Goal: Information Seeking & Learning: Learn about a topic

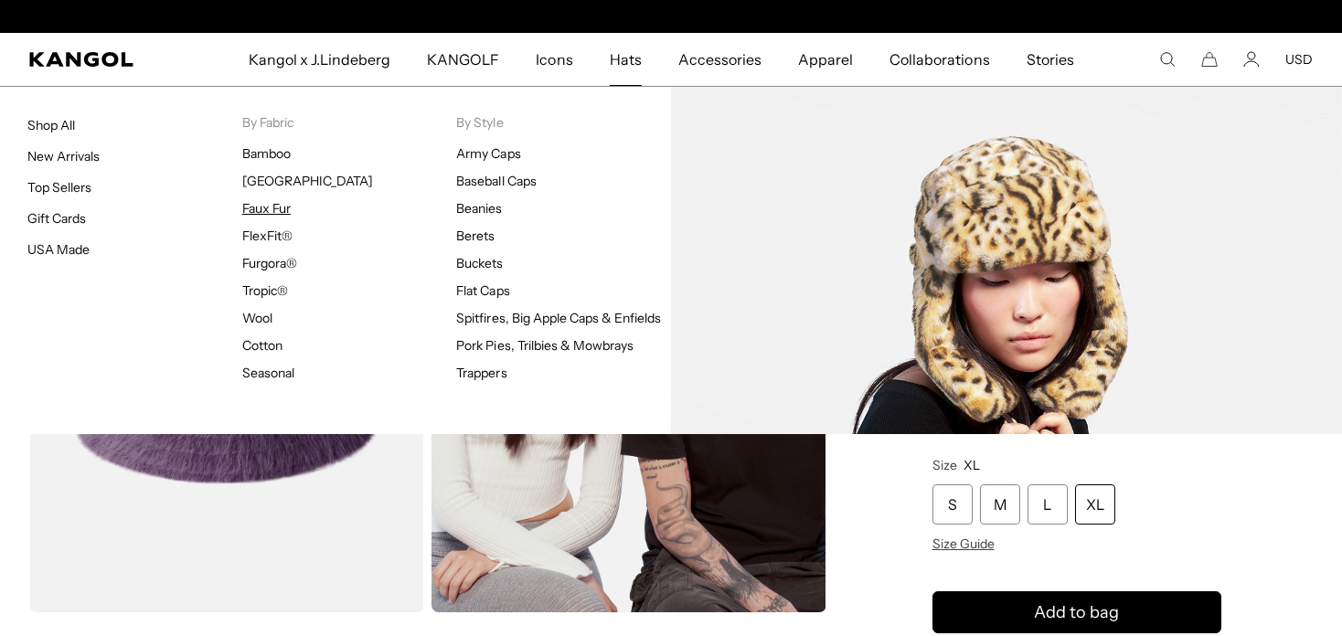
scroll to position [0, 377]
click at [278, 207] on link "Faux Fur" at bounding box center [266, 208] width 48 height 16
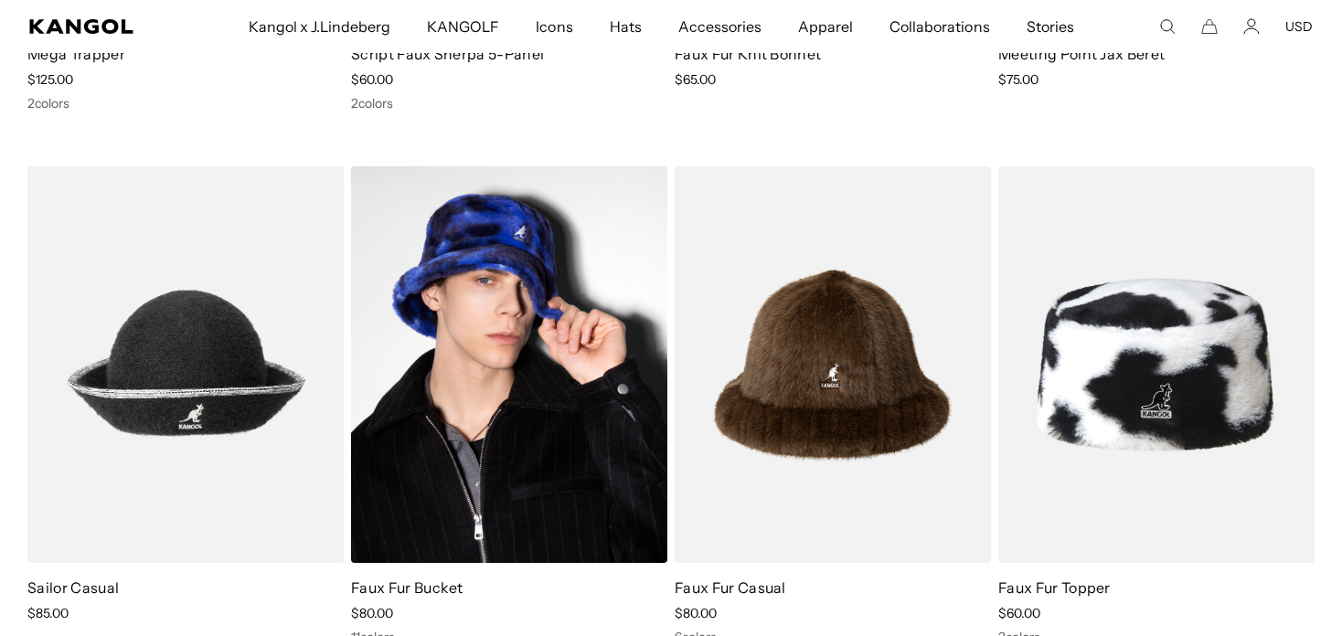
scroll to position [1097, 0]
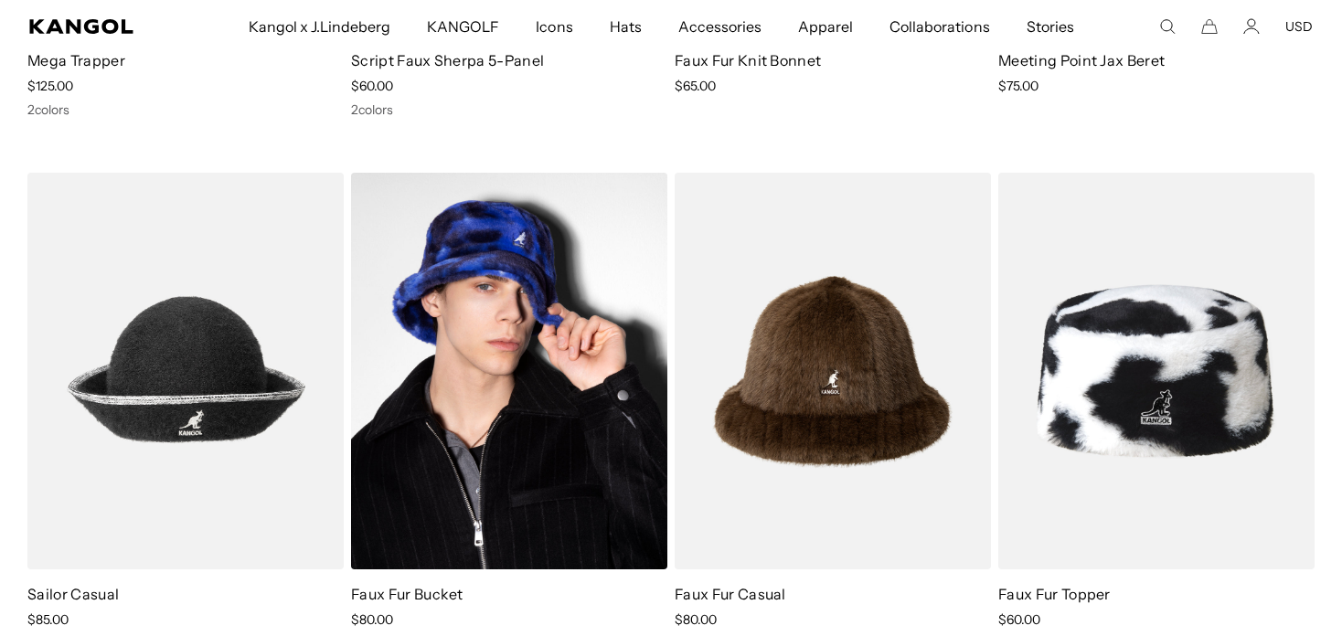
click at [474, 346] on img at bounding box center [509, 371] width 316 height 397
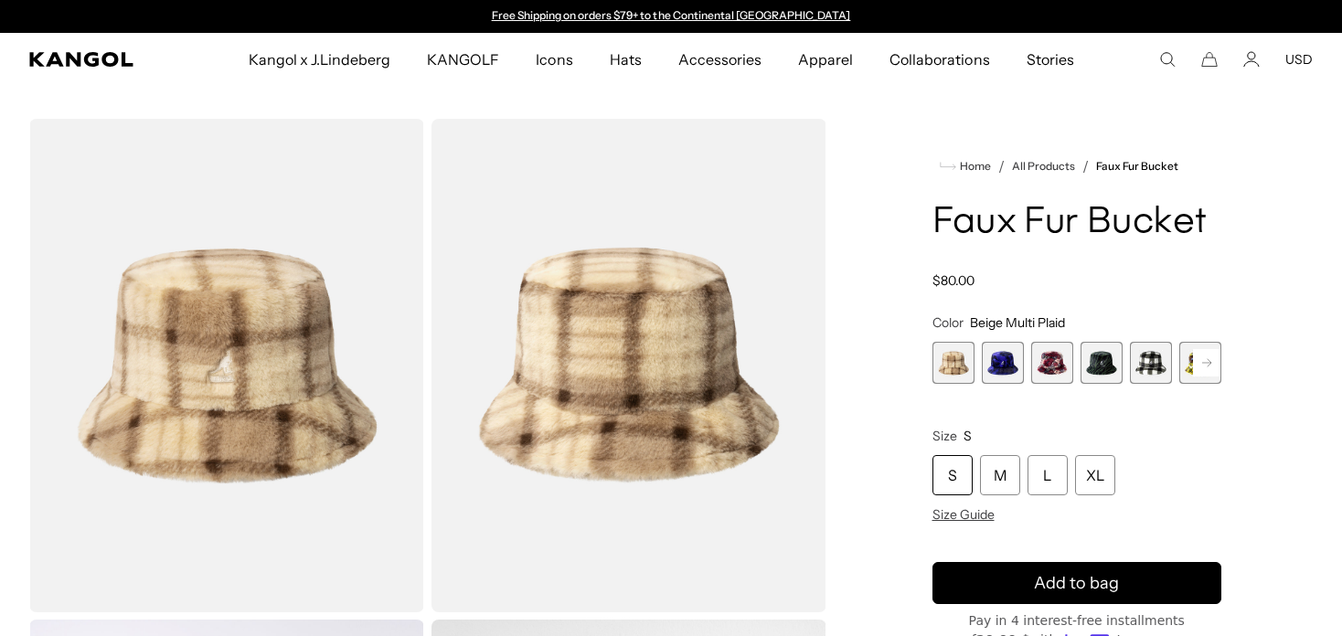
click at [1060, 359] on span "3 of 12" at bounding box center [1052, 363] width 42 height 42
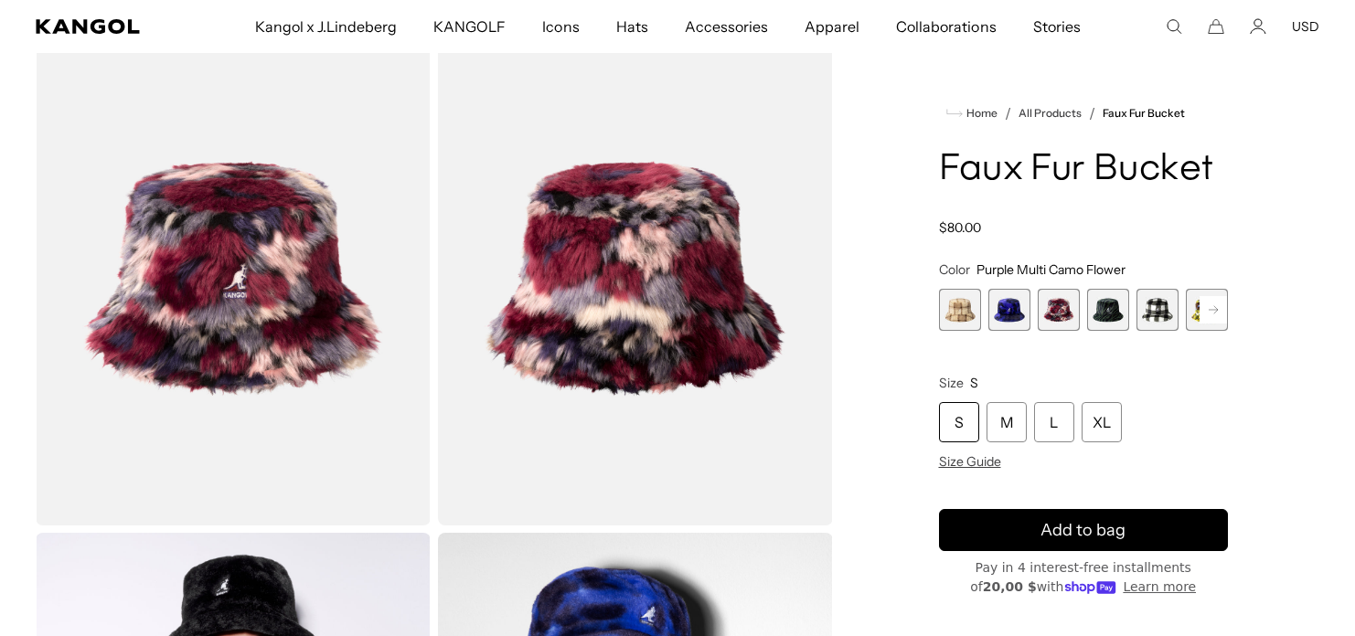
scroll to position [91, 0]
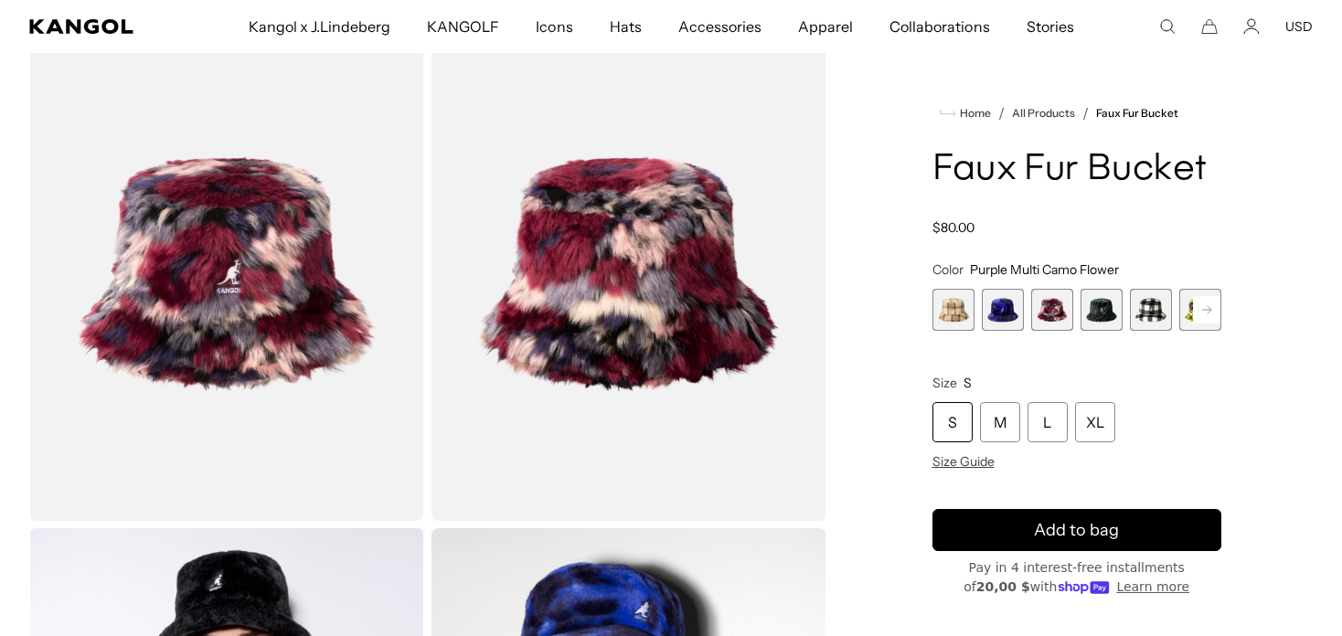
click at [251, 253] on img "Gallery Viewer" at bounding box center [226, 274] width 395 height 494
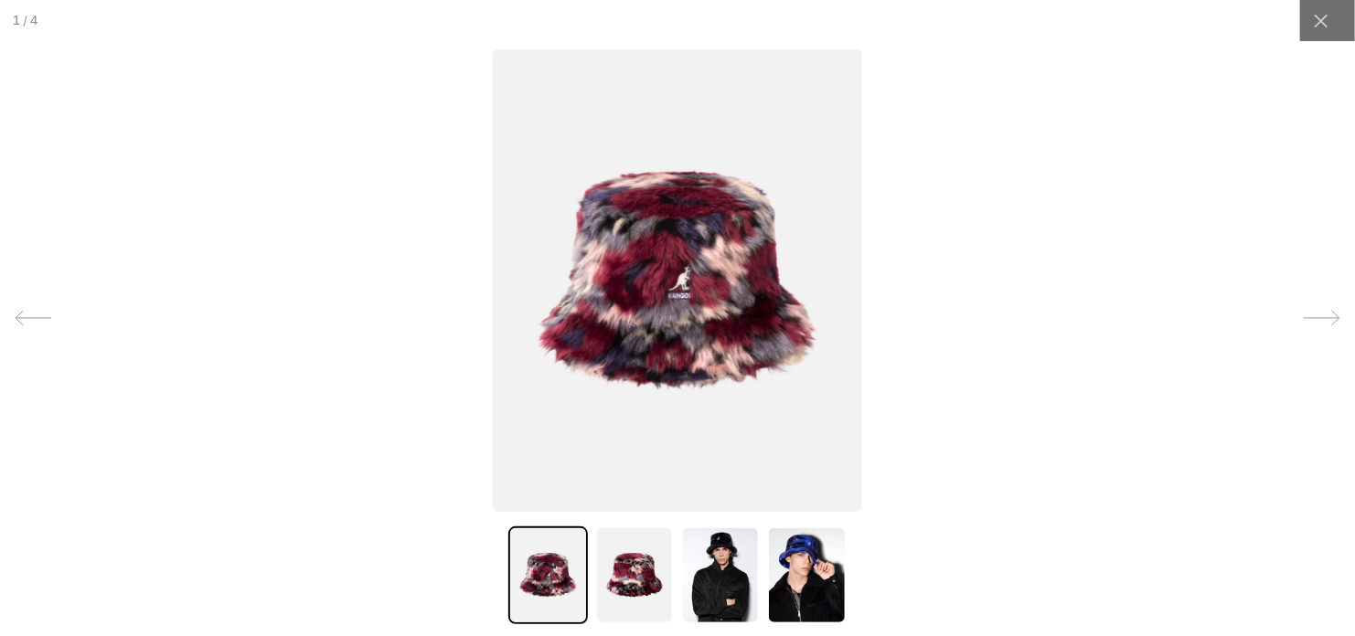
click at [630, 286] on img at bounding box center [677, 280] width 369 height 463
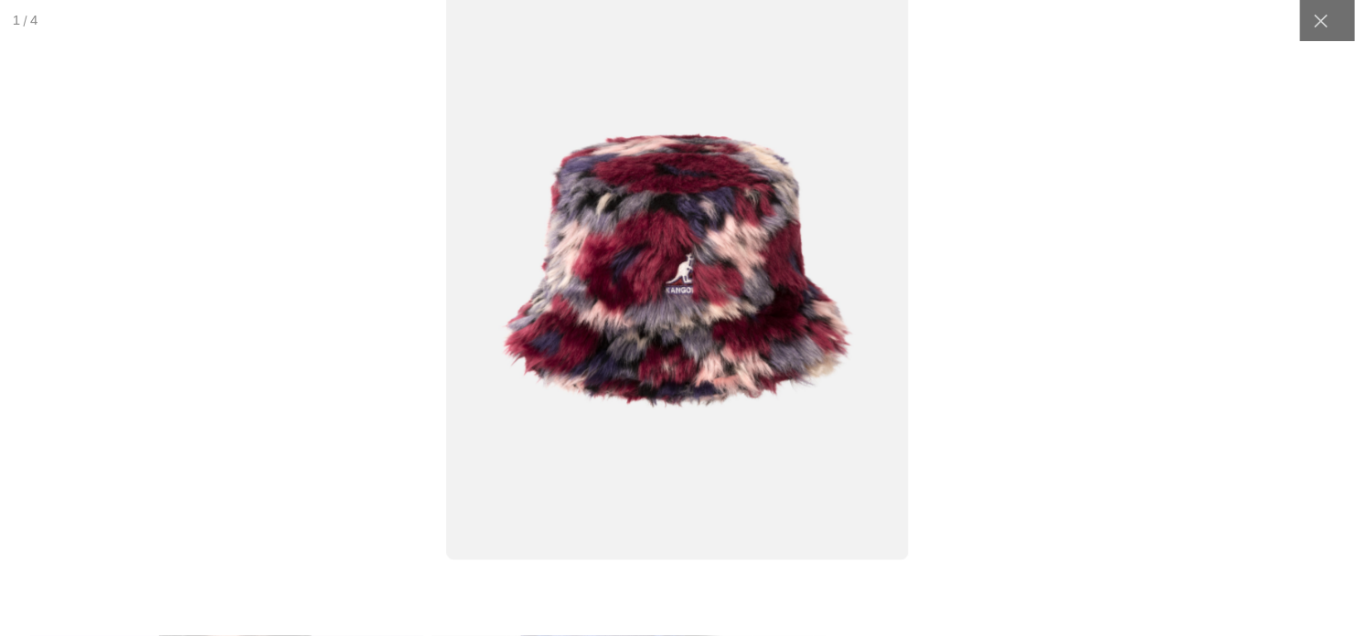
scroll to position [0, 0]
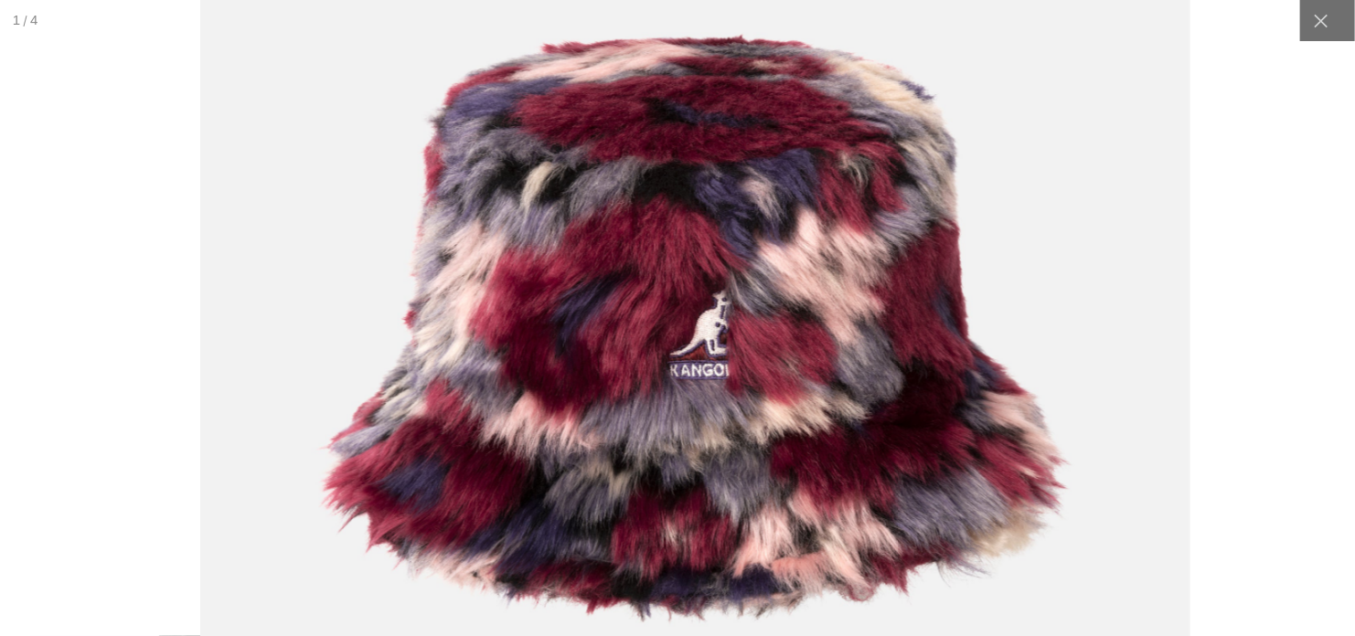
click at [657, 387] on img at bounding box center [695, 329] width 990 height 1241
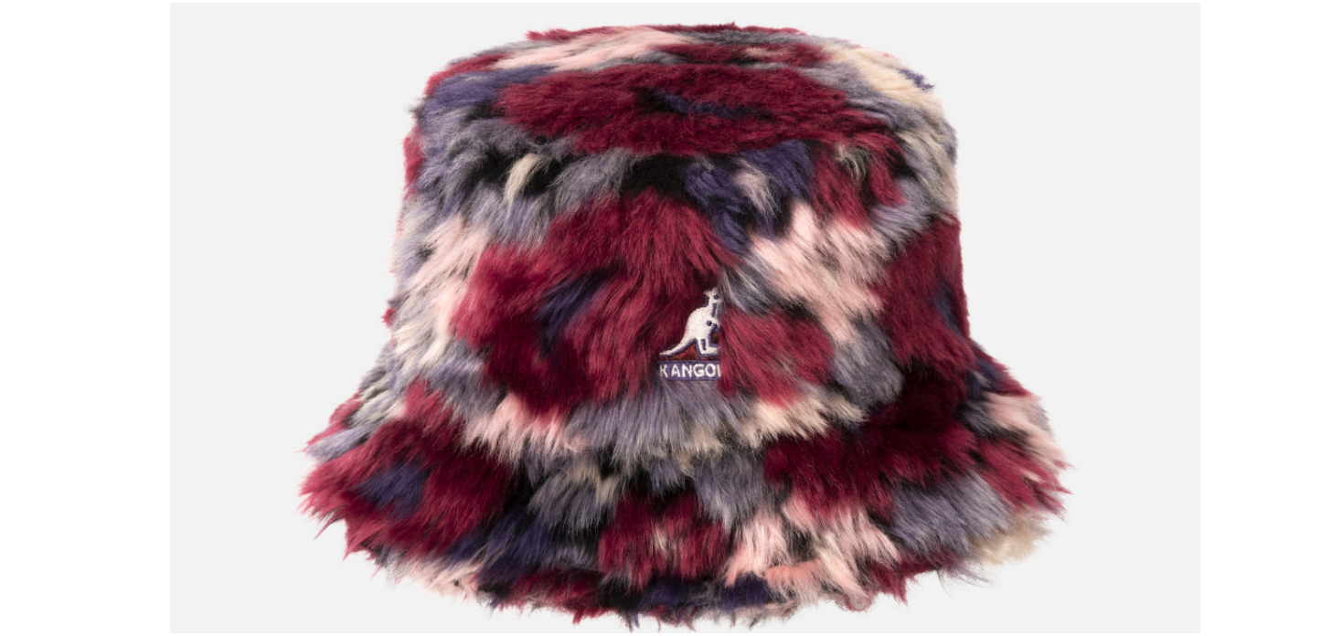
scroll to position [0, 377]
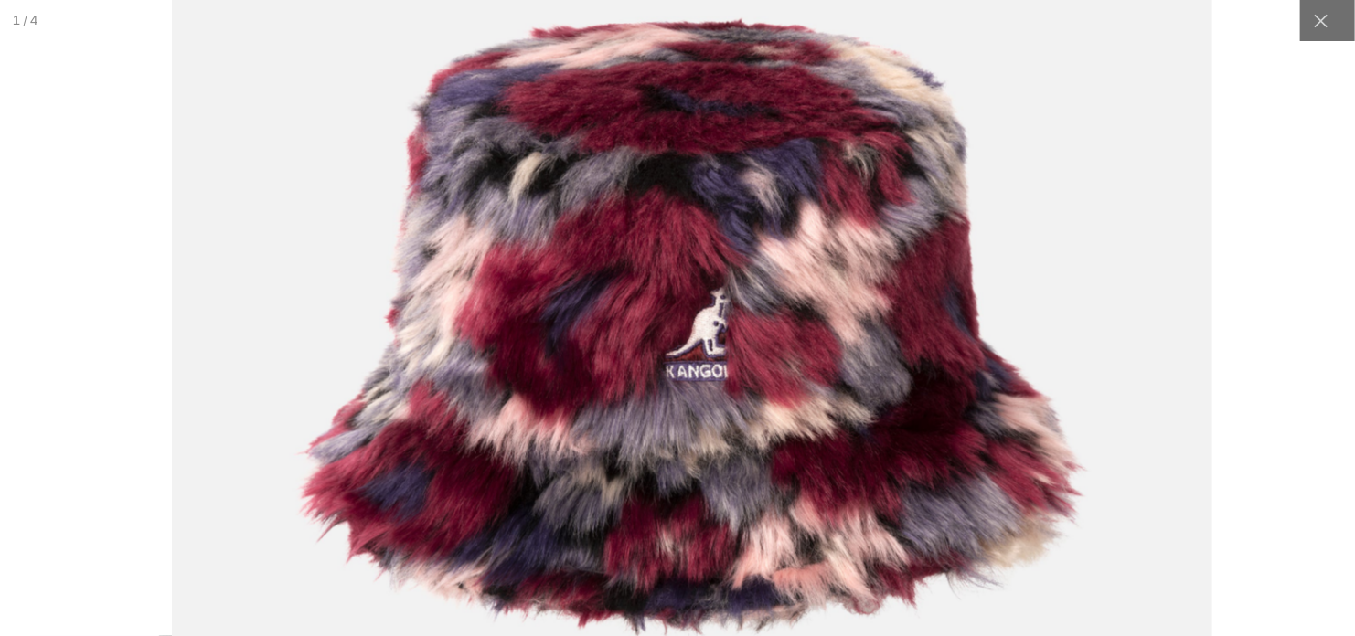
click at [870, 213] on img at bounding box center [692, 328] width 1040 height 1304
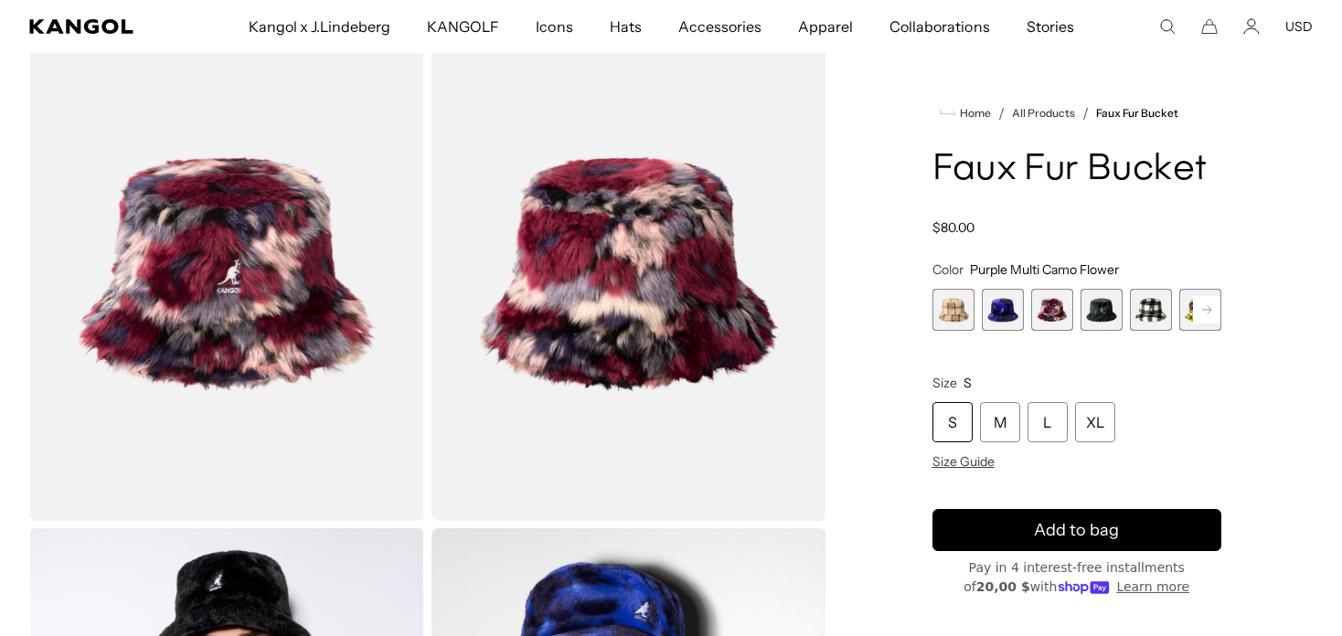
scroll to position [0, 0]
click at [1096, 432] on div "XL" at bounding box center [1095, 422] width 40 height 40
click at [1271, 234] on div "Home / All Products / Faux Fur Bucket Faux Fur Bucket Regular price $80.00 Regu…" at bounding box center [1077, 524] width 473 height 994
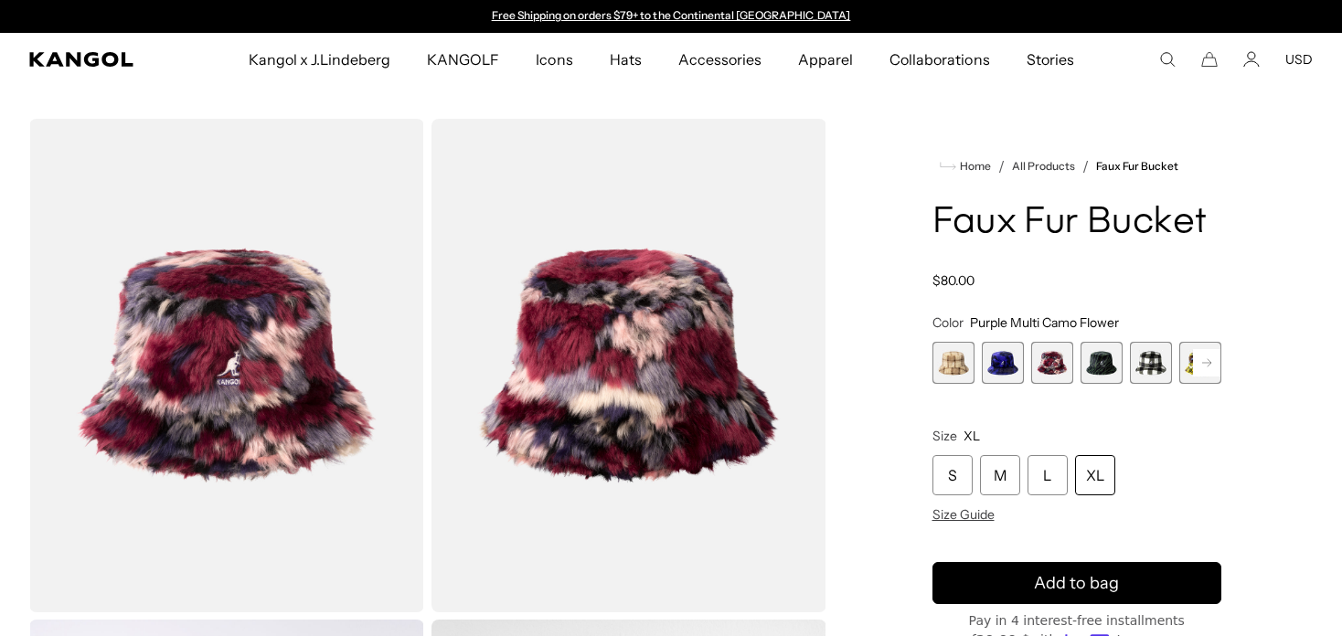
click at [1249, 378] on div "Home / All Products / Faux Fur Bucket Faux Fur Bucket Regular price $80.00 Regu…" at bounding box center [1077, 616] width 473 height 994
click at [215, 356] on img "Gallery Viewer" at bounding box center [226, 366] width 395 height 494
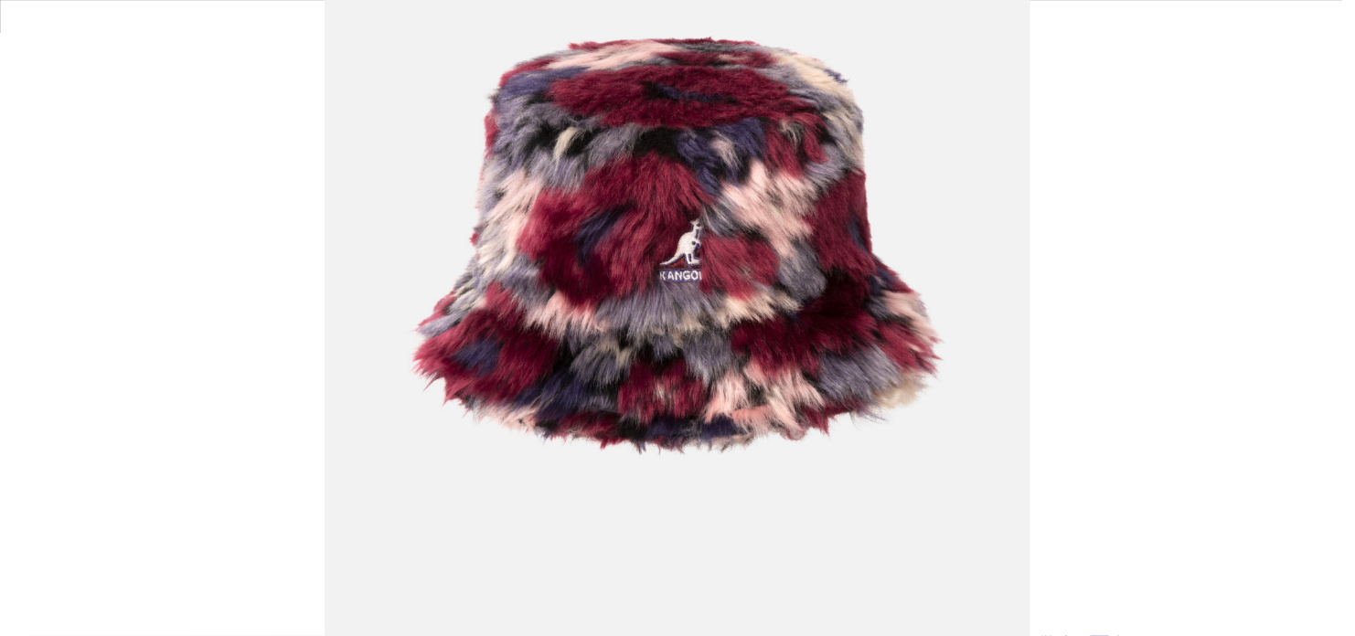
scroll to position [0, 377]
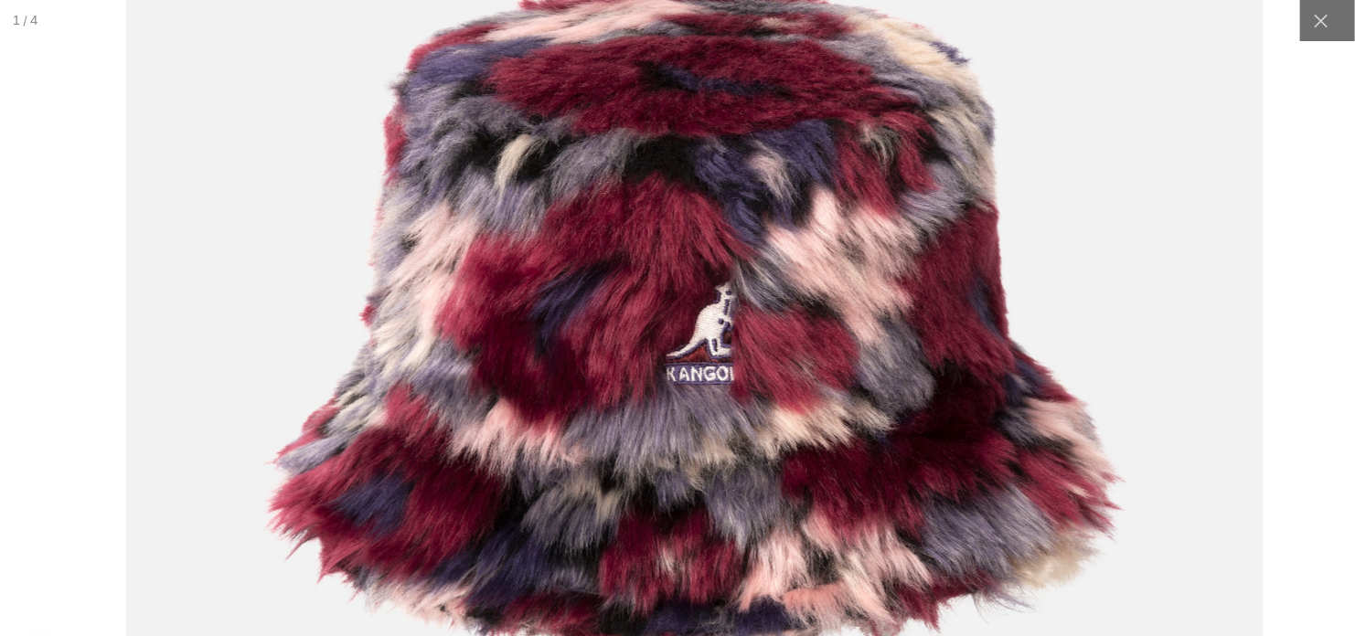
click at [690, 378] on img at bounding box center [695, 326] width 1136 height 1424
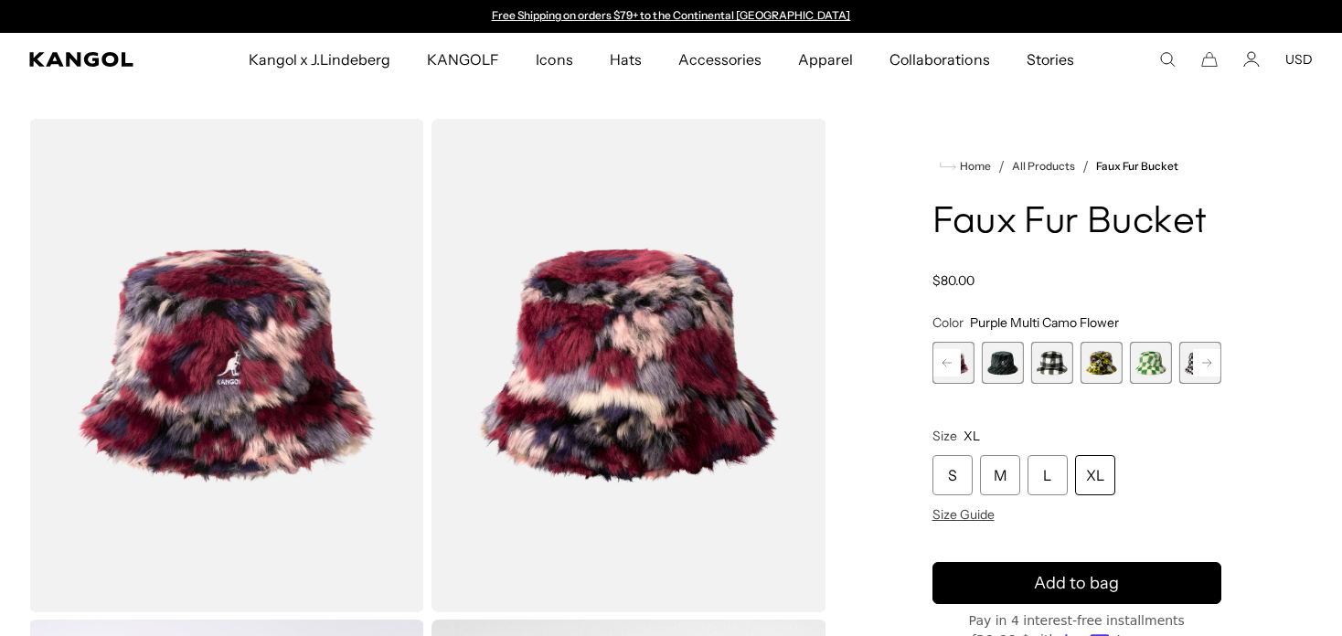
click at [238, 339] on img "Gallery Viewer" at bounding box center [226, 366] width 395 height 494
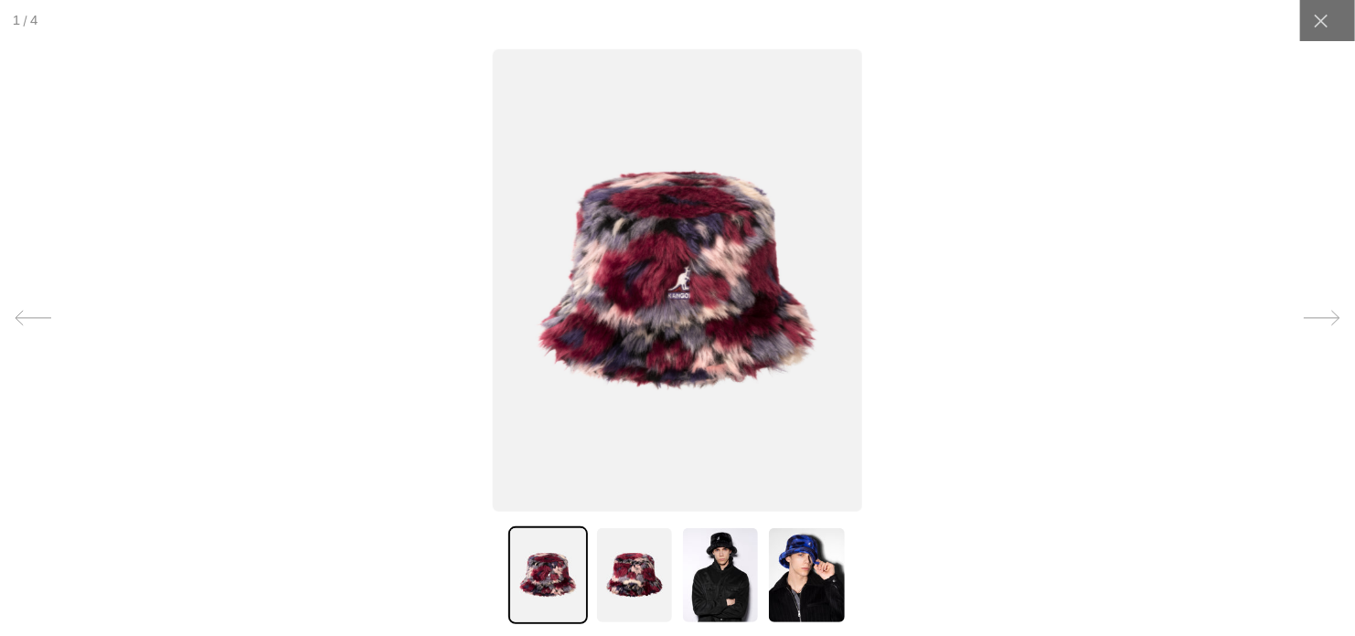
scroll to position [0, 377]
click at [686, 272] on img at bounding box center [677, 280] width 369 height 463
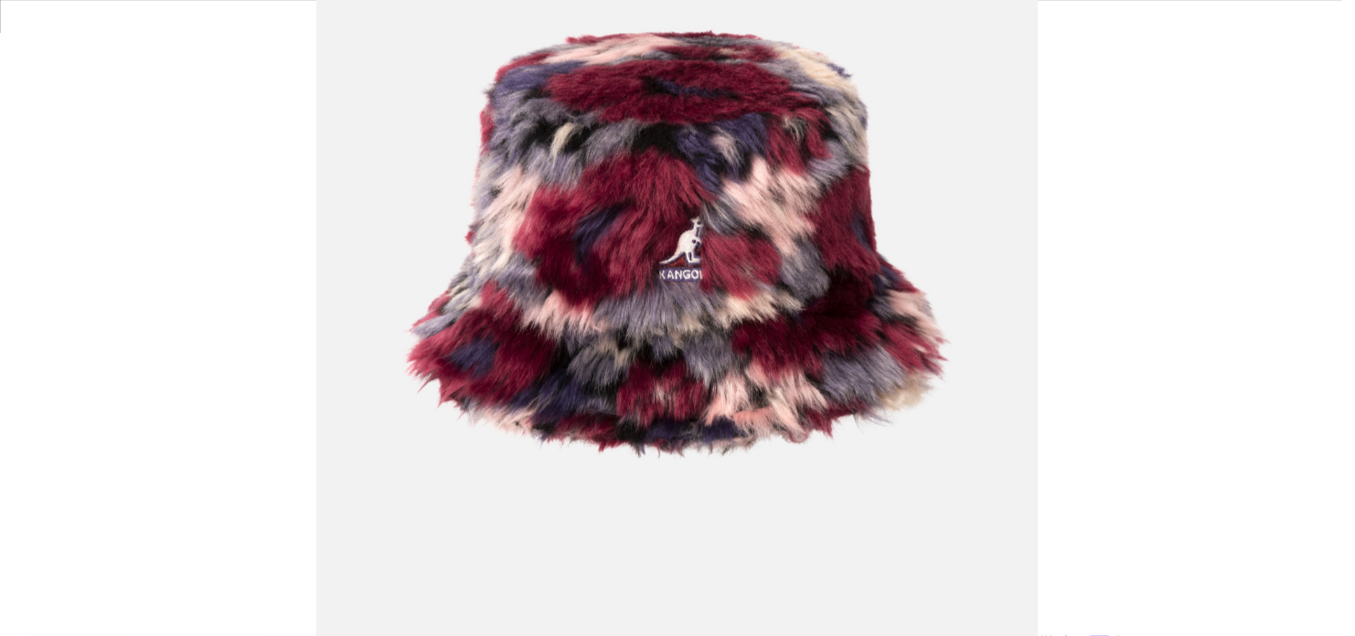
scroll to position [0, 0]
